Goal: Check status

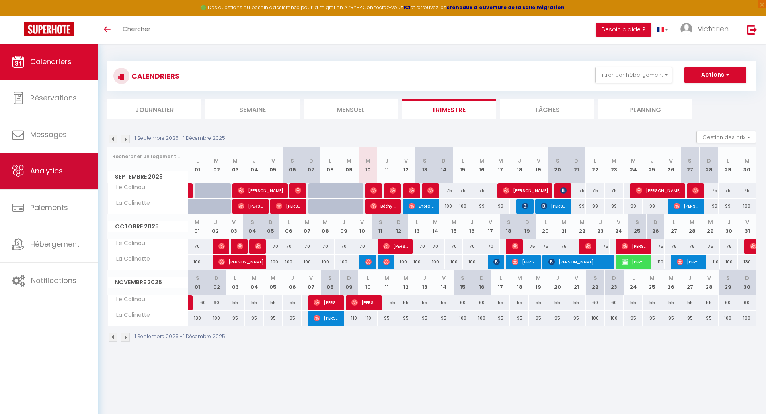
click at [78, 172] on link "Analytics" at bounding box center [49, 171] width 98 height 36
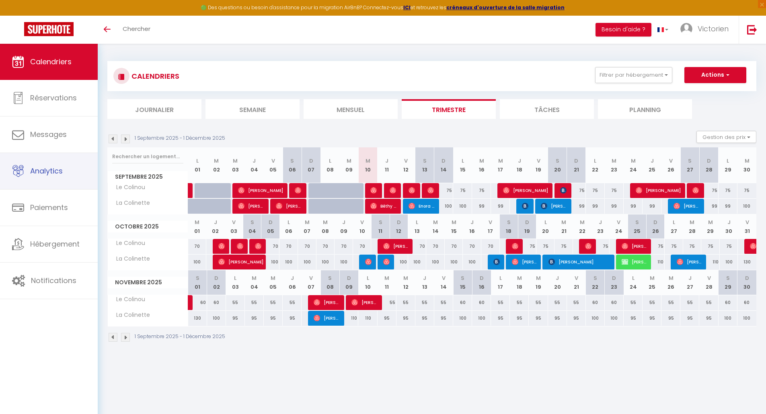
select select "2025"
select select "9"
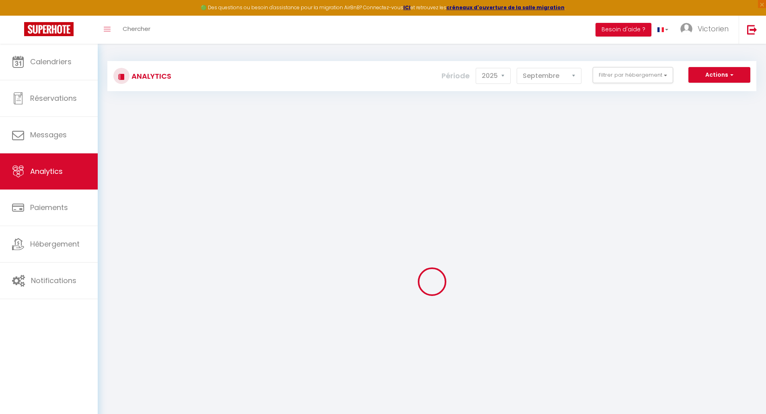
checkbox input "false"
checkbox Colinou "false"
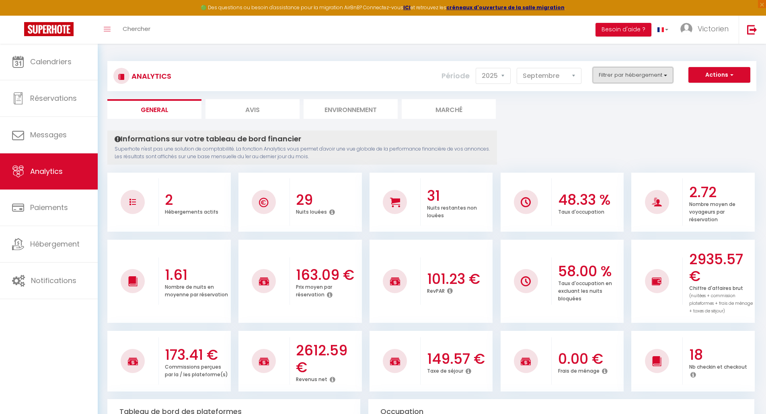
click at [656, 73] on button "Filtrer par hébergement" at bounding box center [632, 75] width 80 height 16
click at [609, 123] on Colinette "checkbox" at bounding box center [656, 121] width 105 height 8
checkbox Colinette "true"
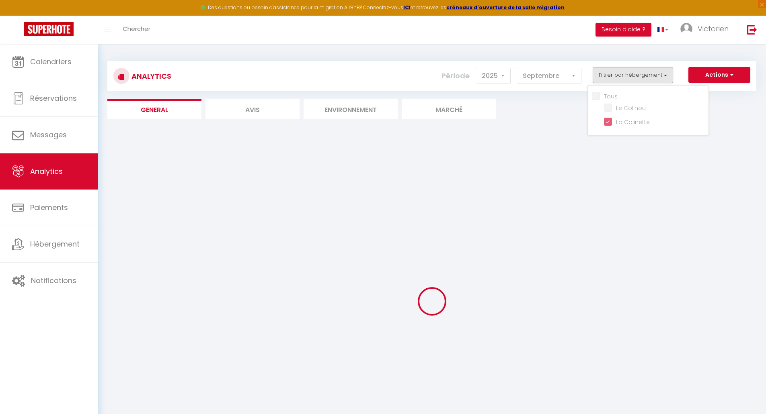
checkbox Colinou "false"
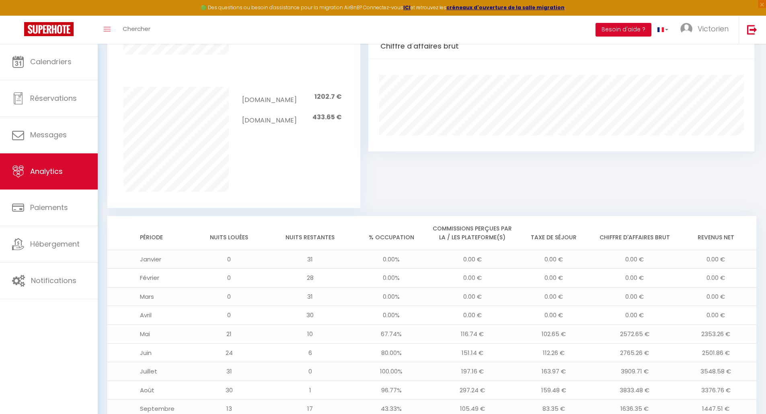
scroll to position [588, 0]
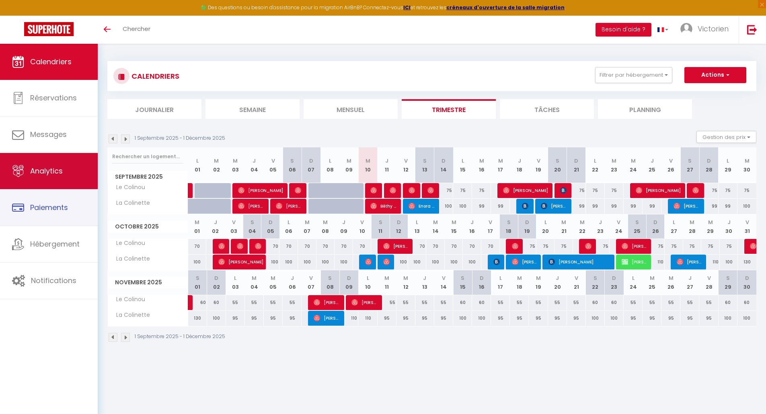
click at [72, 179] on link "Analytics" at bounding box center [49, 171] width 98 height 36
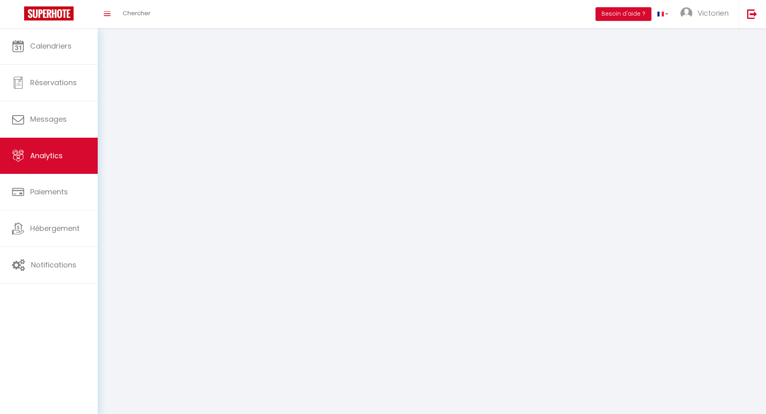
select select "2025"
select select "9"
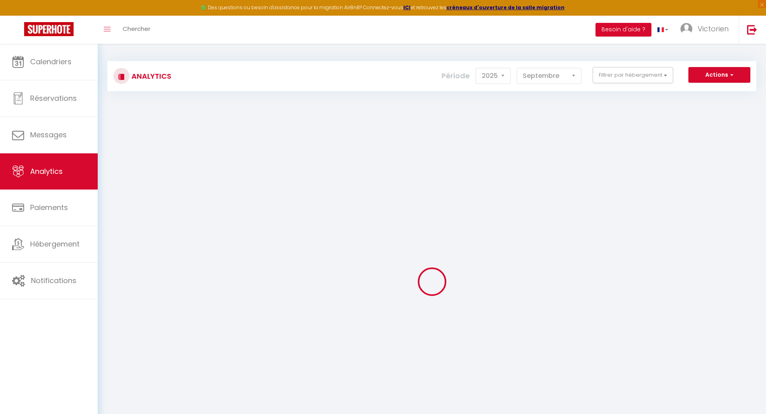
checkbox input "false"
checkbox Colinou "false"
checkbox Colinette "false"
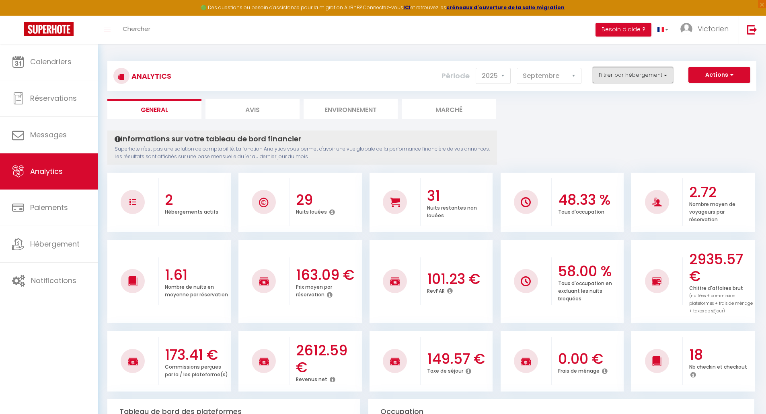
click at [642, 76] on button "Filtrer par hébergement" at bounding box center [632, 75] width 80 height 16
click at [609, 108] on Colinou "checkbox" at bounding box center [656, 107] width 105 height 8
checkbox Colinou "true"
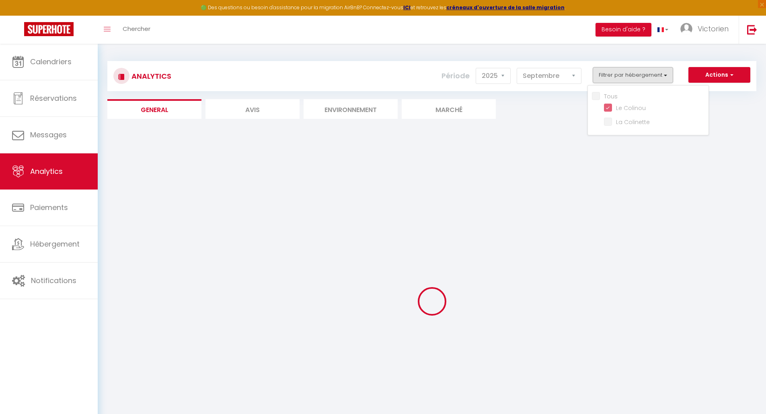
checkbox Colinette "false"
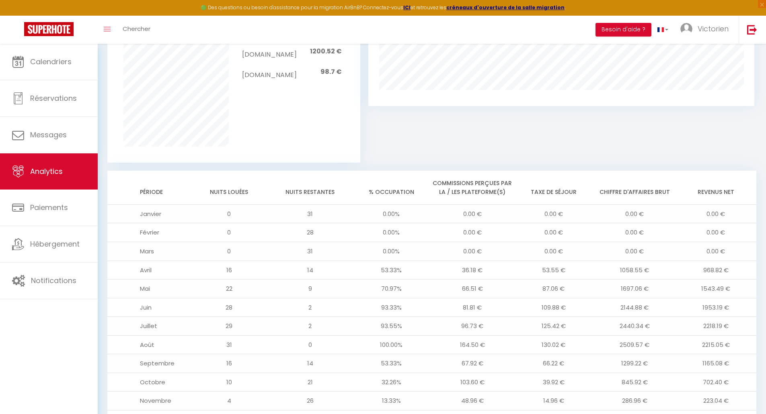
scroll to position [598, 0]
